Goal: Task Accomplishment & Management: Use online tool/utility

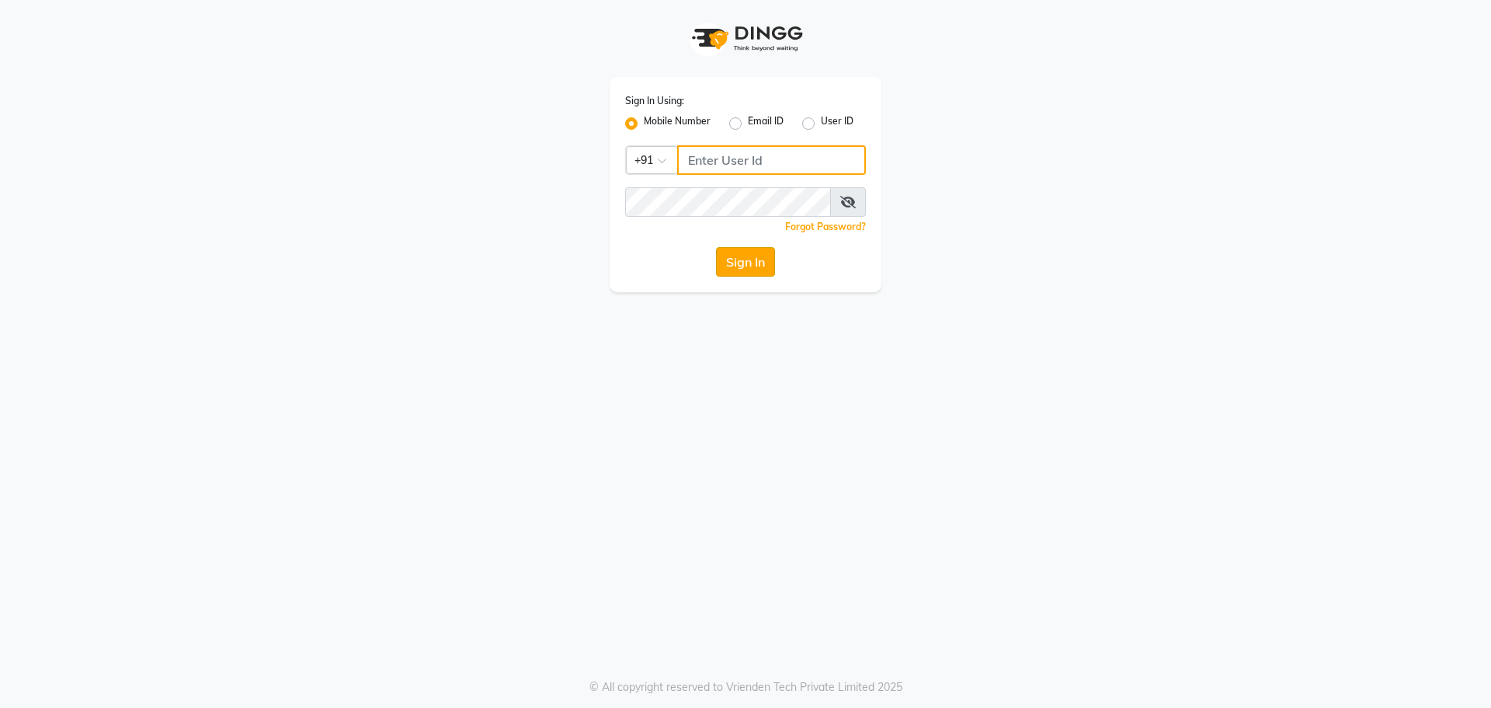
type input "9493493759"
click at [746, 262] on button "Sign In" at bounding box center [745, 262] width 59 height 30
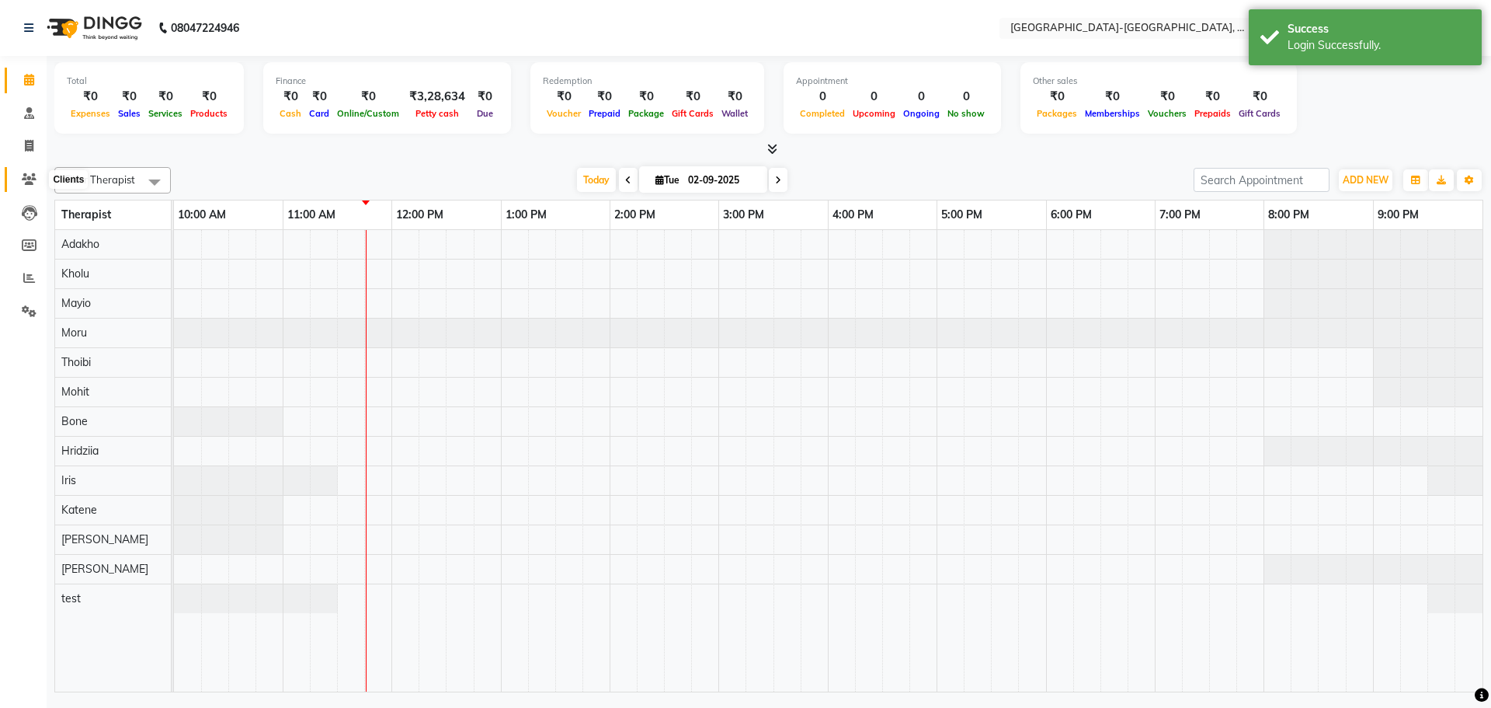
click at [37, 178] on span at bounding box center [29, 180] width 27 height 18
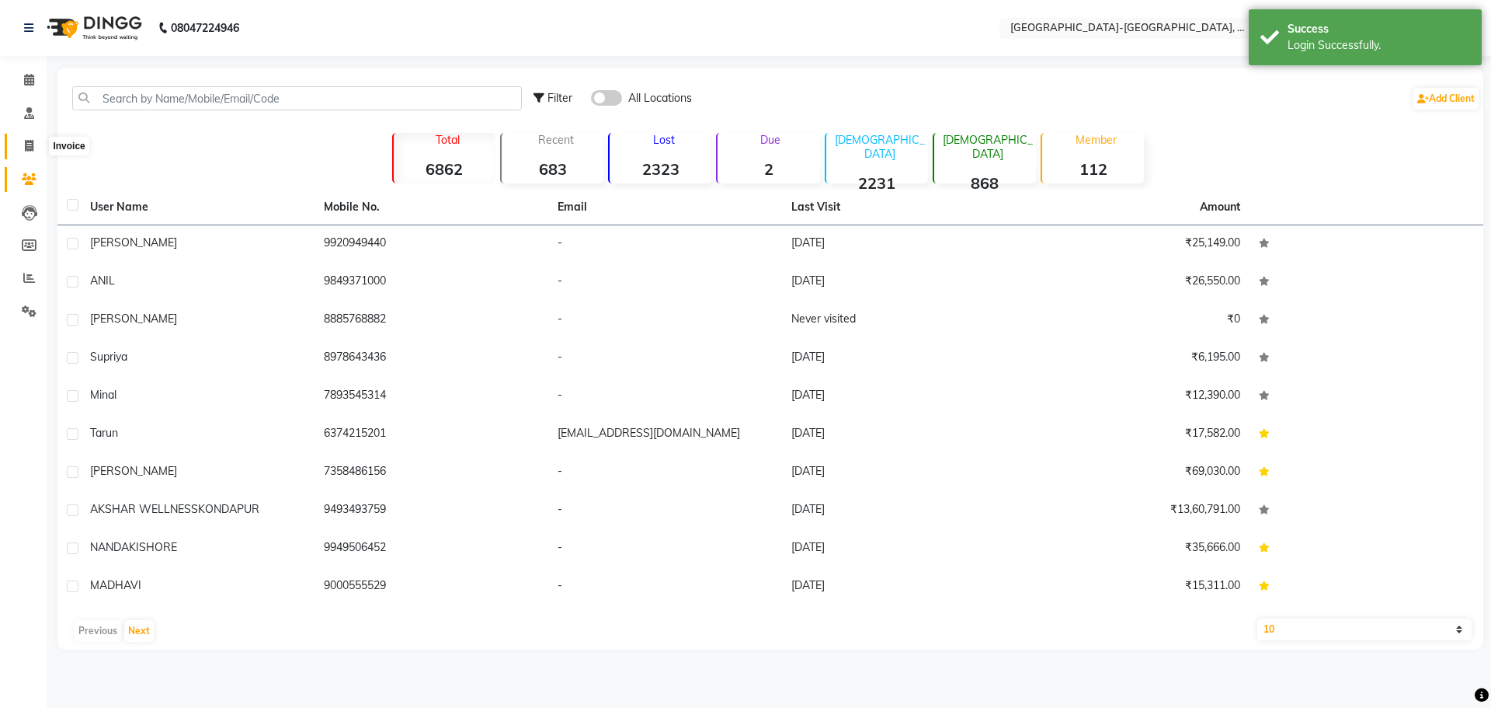
click at [32, 148] on icon at bounding box center [29, 146] width 9 height 12
select select "5851"
select select "service"
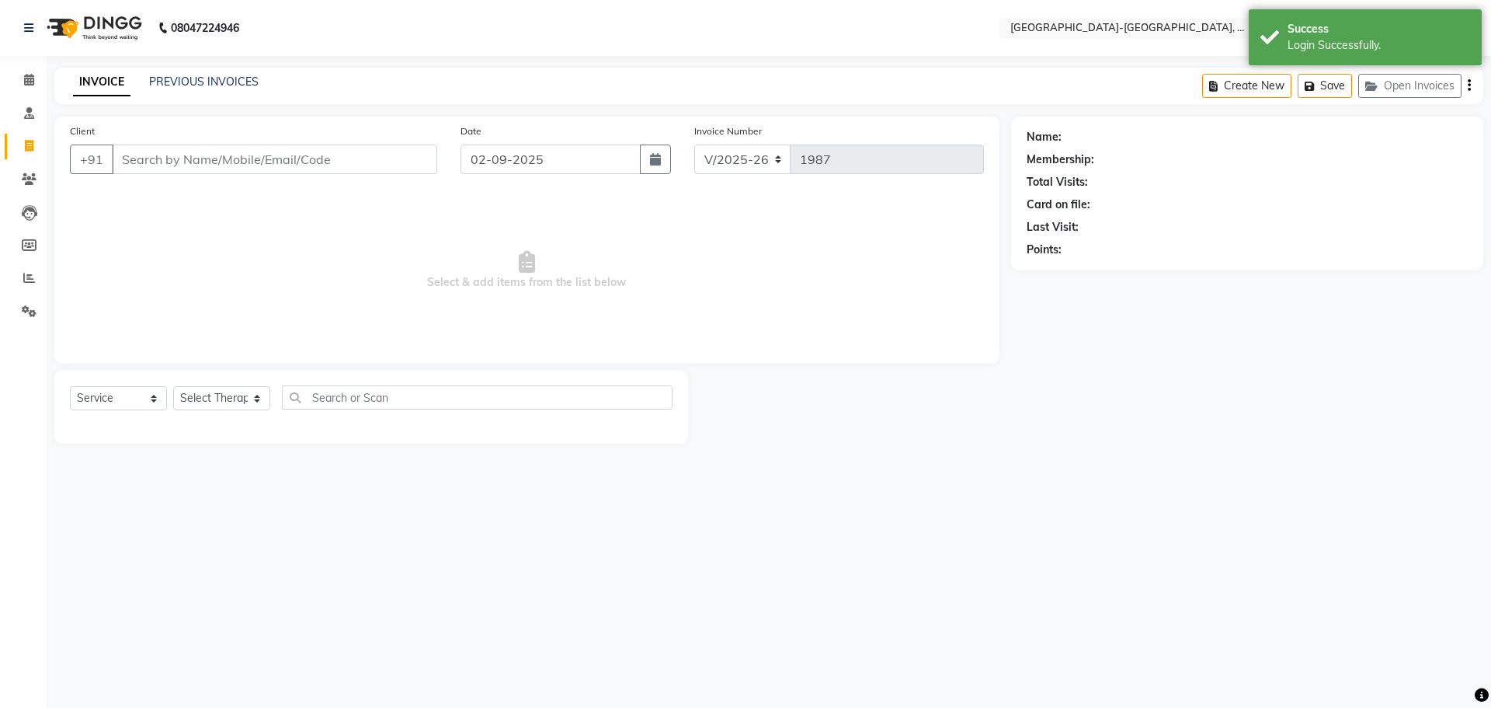
click at [140, 163] on input "Client" at bounding box center [274, 159] width 325 height 30
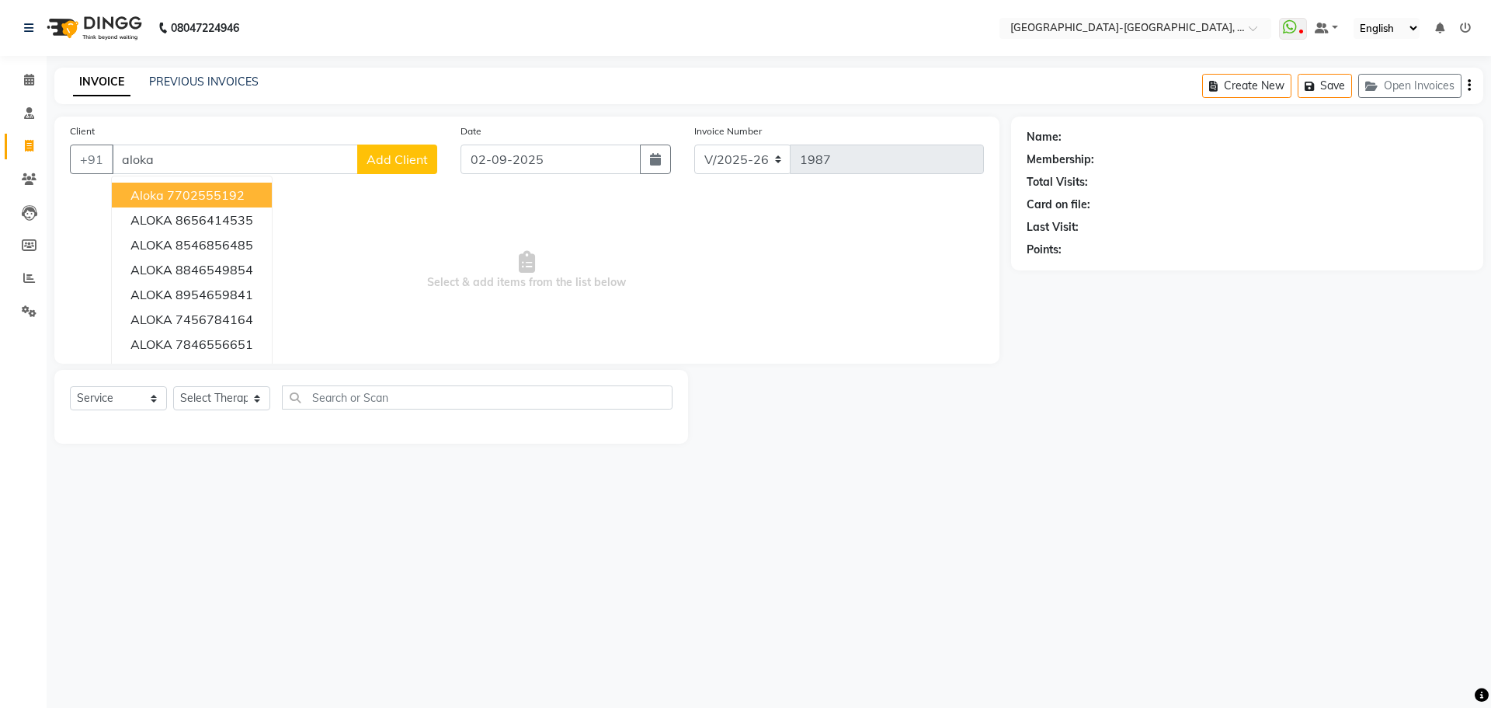
click at [178, 193] on ngb-highlight "7702555192" at bounding box center [206, 195] width 78 height 16
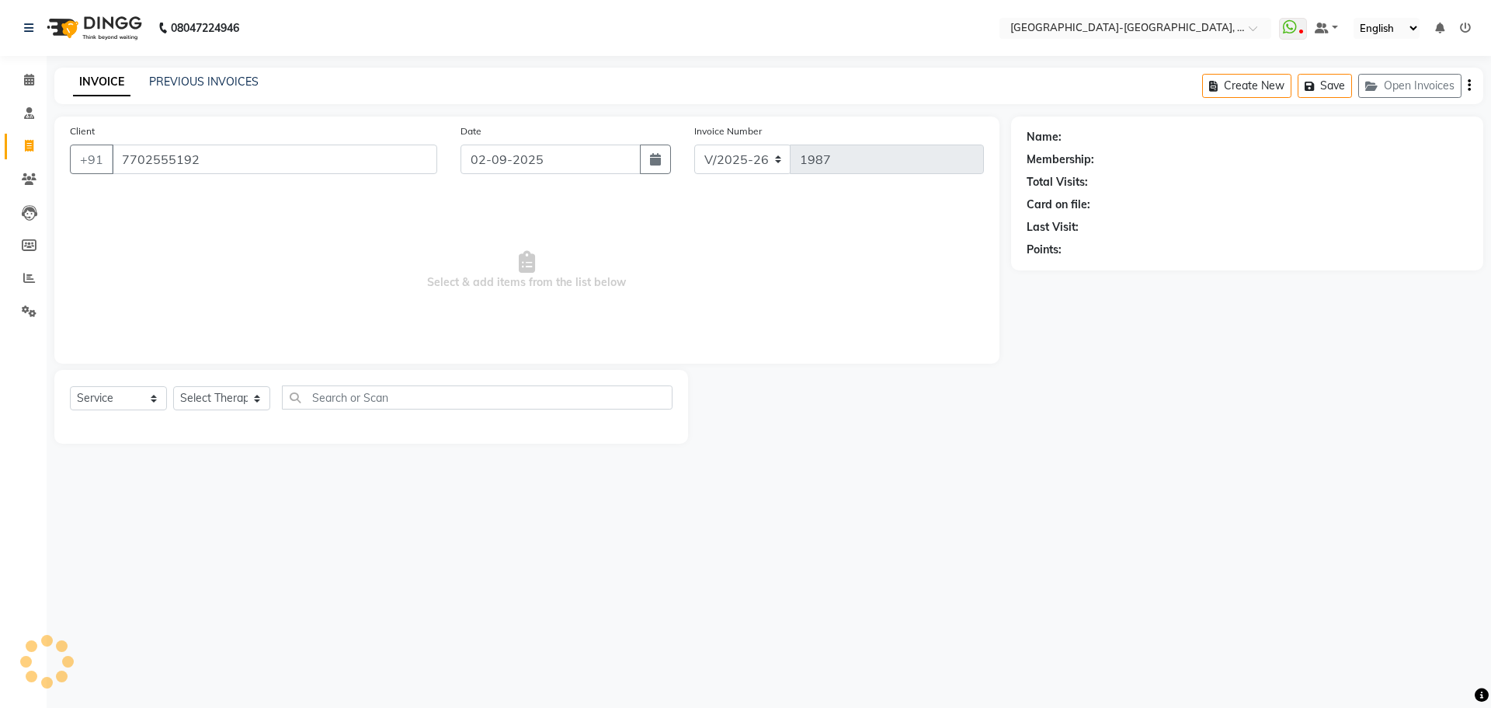
type input "7702555192"
click at [132, 399] on select "Select Service Product Membership Package Voucher Prepaid Gift Card" at bounding box center [118, 398] width 97 height 24
click at [242, 385] on div "Select Service Product Membership Package Voucher Prepaid Gift Card Select Ther…" at bounding box center [371, 403] width 603 height 37
click at [241, 389] on select "Select Therapist Adakho Bone Hridziia [PERSON_NAME] Kholu [PERSON_NAME] Moru [P…" at bounding box center [221, 398] width 97 height 24
select select "66849"
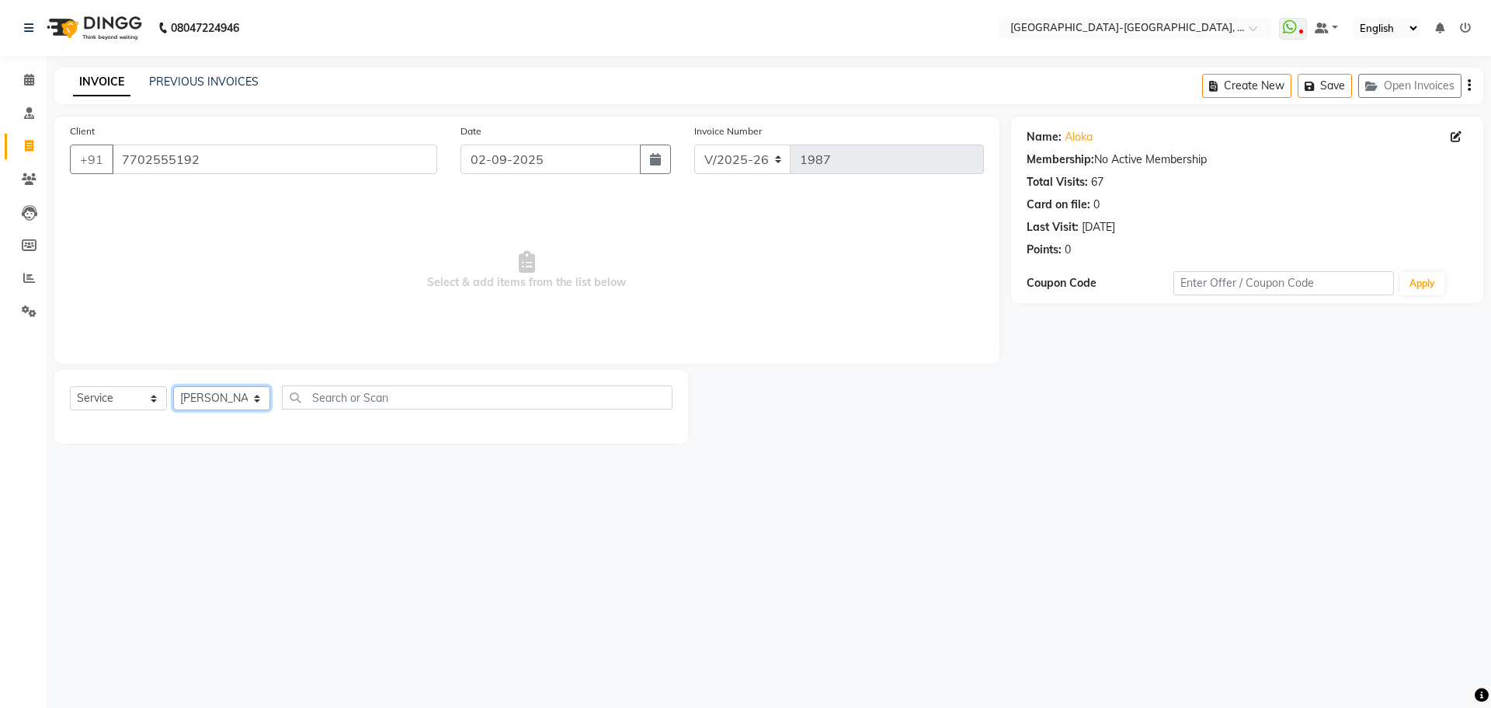
click at [173, 386] on select "Select Therapist Adakho Bone Hridziia [PERSON_NAME] Kholu [PERSON_NAME] Moru [P…" at bounding box center [221, 398] width 97 height 24
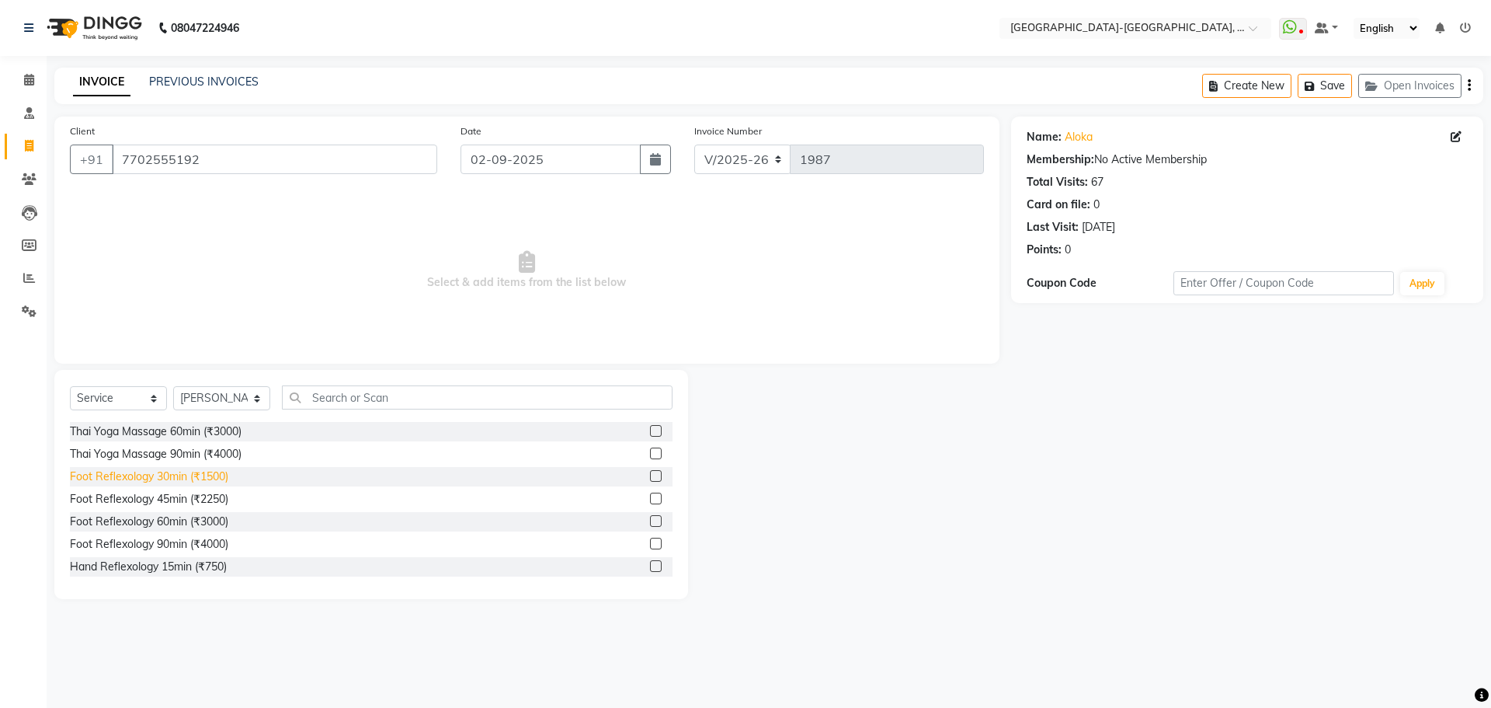
click at [228, 475] on div "Foot Reflexology 30min (₹1500)" at bounding box center [149, 476] width 158 height 16
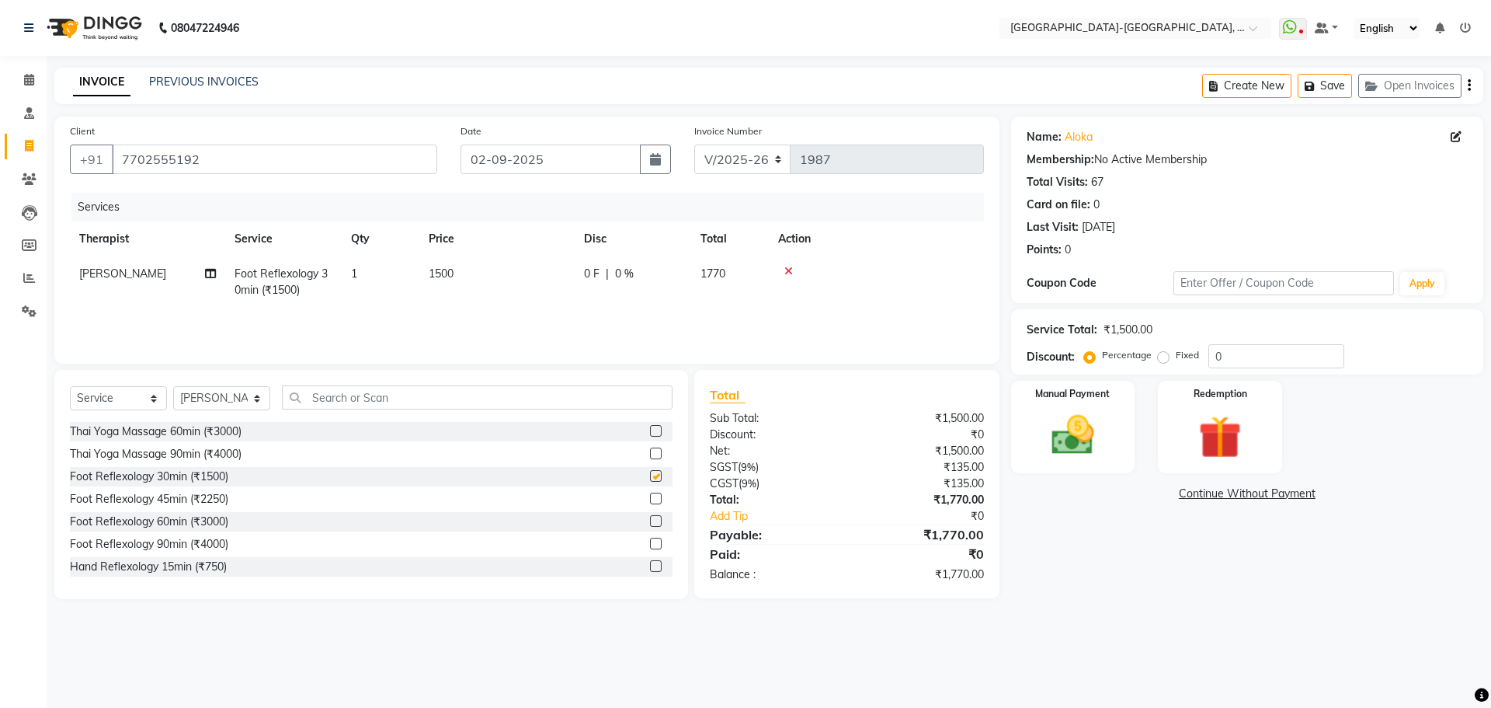
checkbox input "false"
click at [1073, 420] on img at bounding box center [1073, 434] width 72 height 51
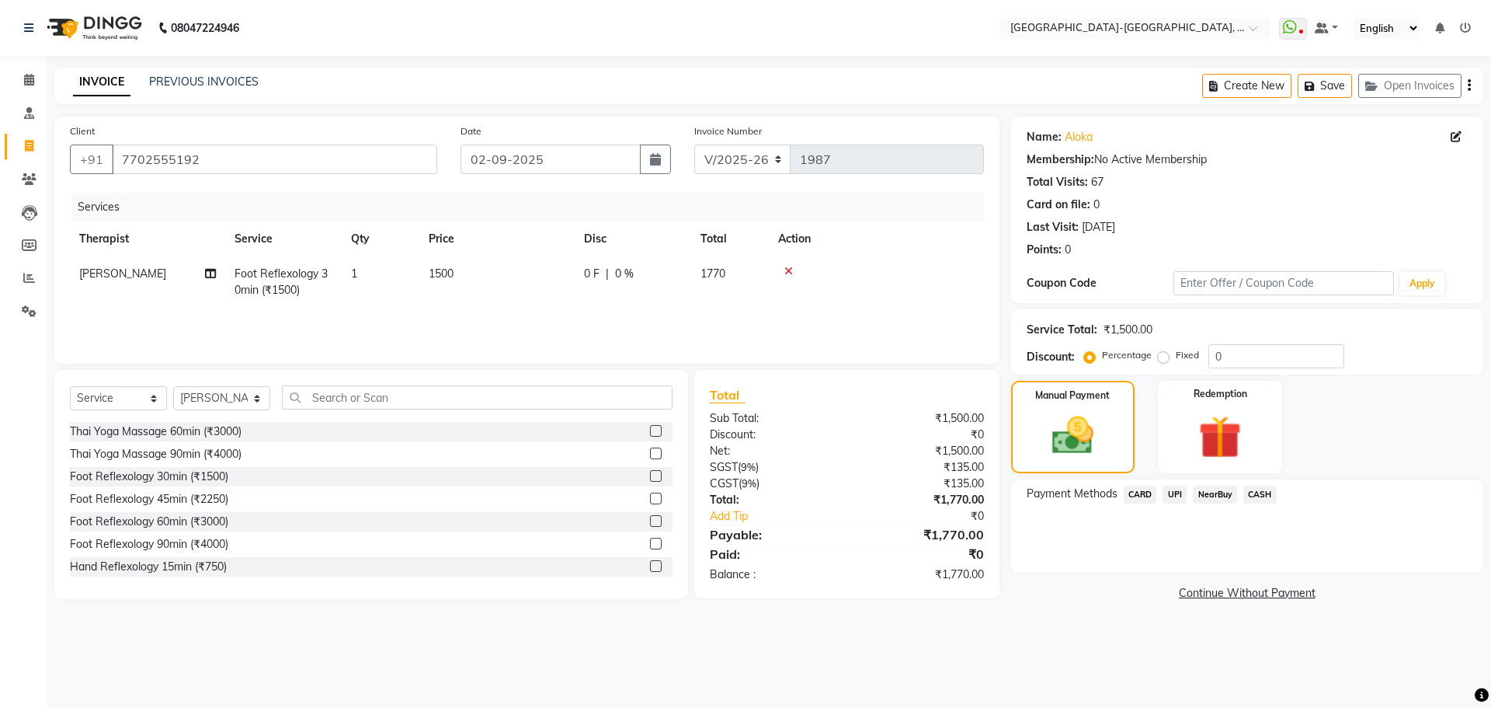
click at [1143, 494] on span "CARD" at bounding box center [1140, 494] width 33 height 18
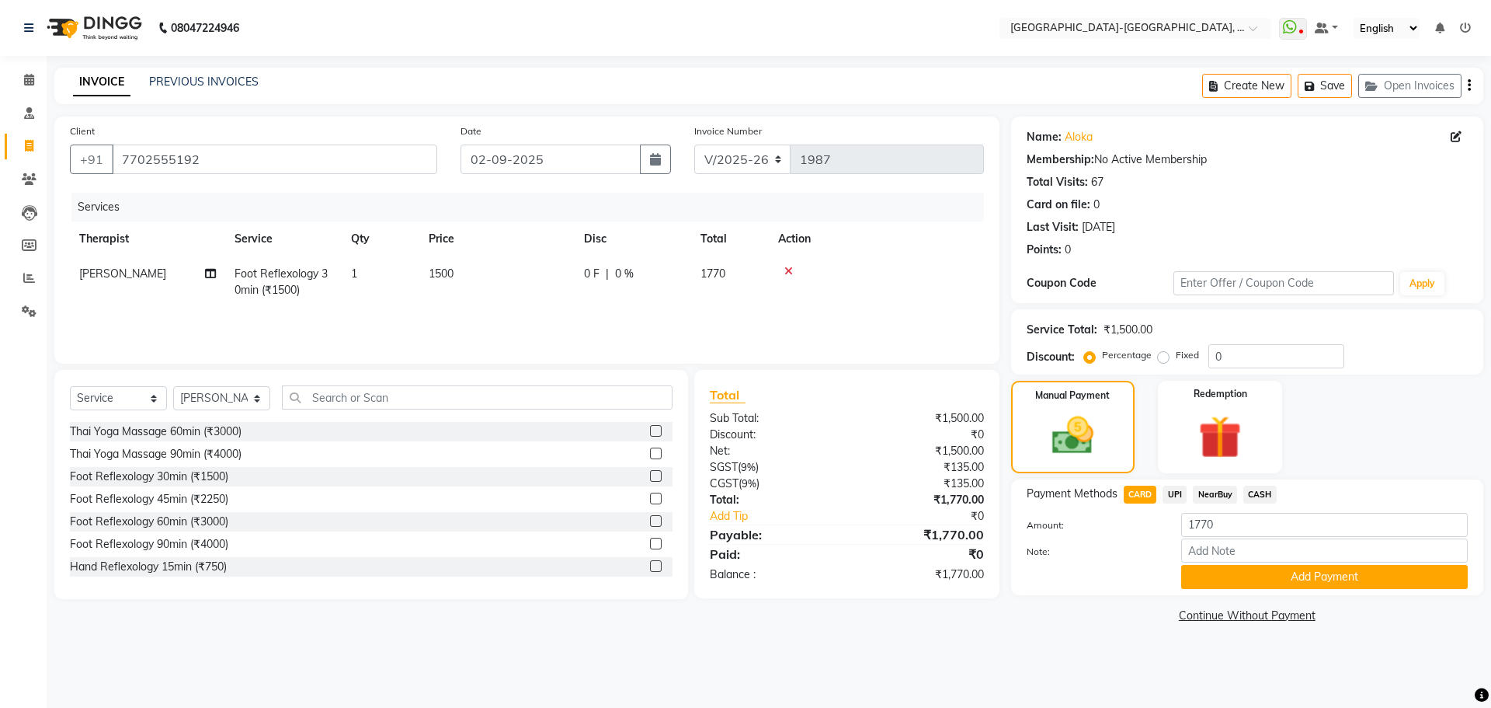
click at [1309, 656] on div "08047224946 Select Location × Akshar Wellness Center-kothaguda, [GEOGRAPHIC_DAT…" at bounding box center [745, 354] width 1491 height 708
click at [1284, 663] on div "08047224946 Select Location × Akshar Wellness Center-kothaguda, [GEOGRAPHIC_DAT…" at bounding box center [745, 354] width 1491 height 708
click at [1297, 663] on div "08047224946 Select Location × Akshar Wellness Center-kothaguda, [GEOGRAPHIC_DAT…" at bounding box center [745, 354] width 1491 height 708
click at [786, 266] on icon at bounding box center [788, 271] width 9 height 11
